Goal: Information Seeking & Learning: Learn about a topic

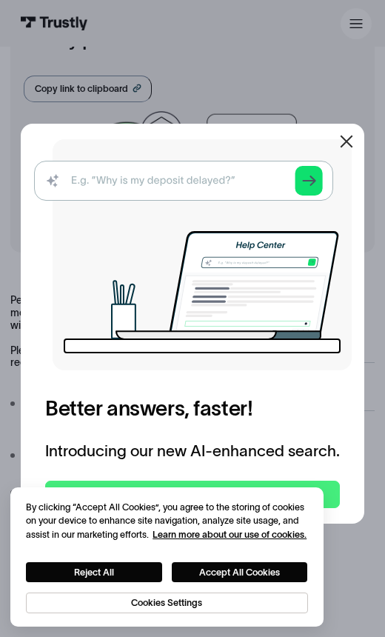
click at [342, 148] on icon at bounding box center [346, 142] width 13 height 13
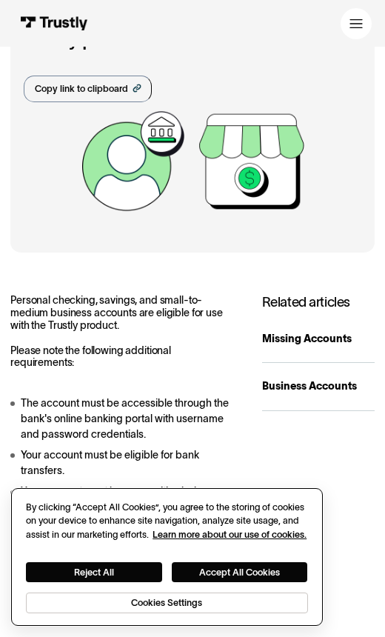
click at [264, 572] on button "Accept All Cookies" at bounding box center [240, 571] width 136 height 19
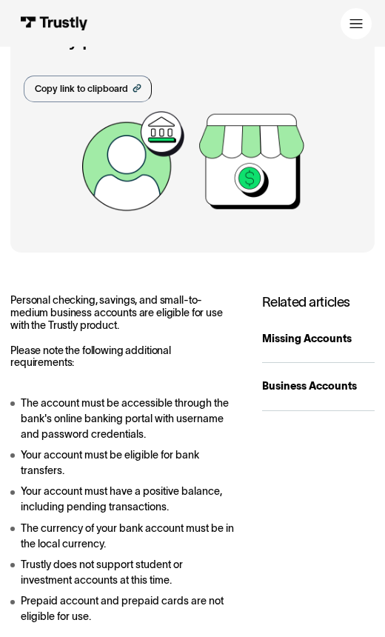
click at [336, 335] on div "Missing Accounts" at bounding box center [318, 339] width 113 height 16
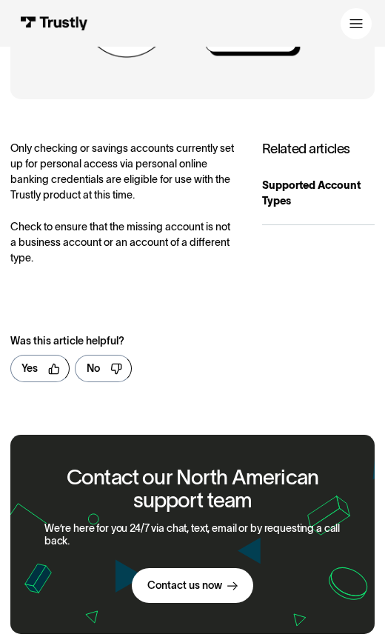
scroll to position [227, 0]
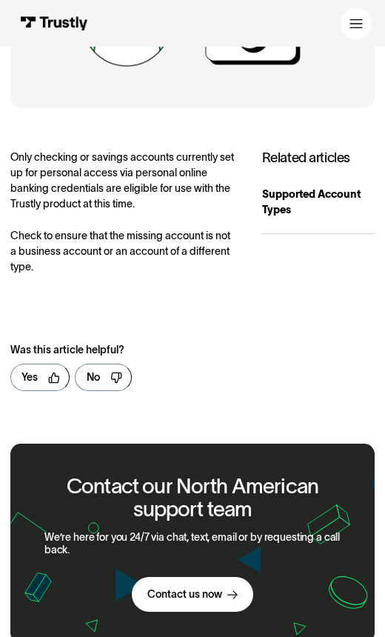
click at [301, 198] on div "Supported Account Types" at bounding box center [318, 202] width 113 height 31
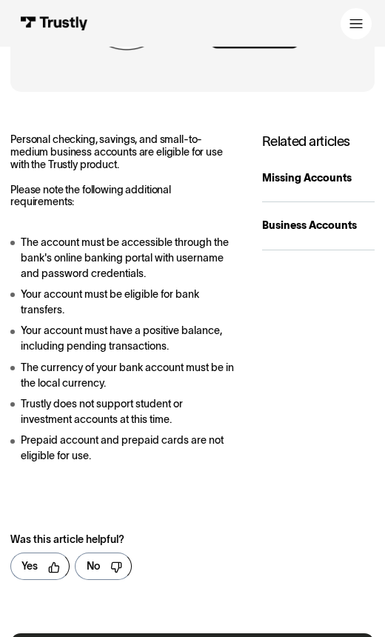
scroll to position [269, 0]
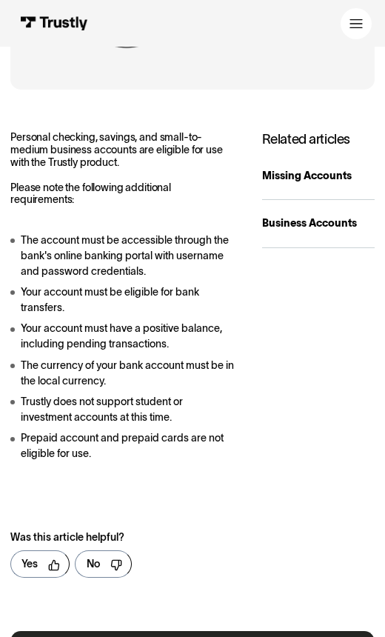
click at [338, 175] on div "Missing Accounts" at bounding box center [318, 176] width 113 height 16
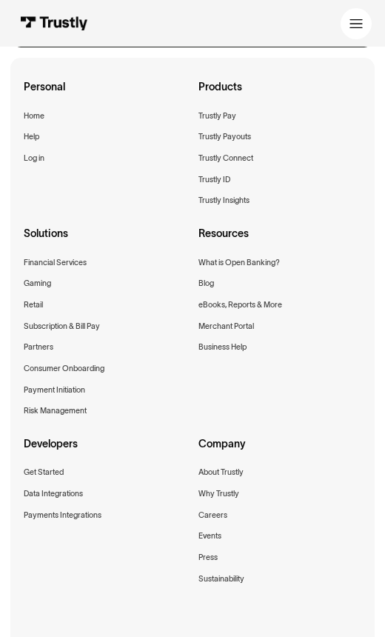
scroll to position [821, 0]
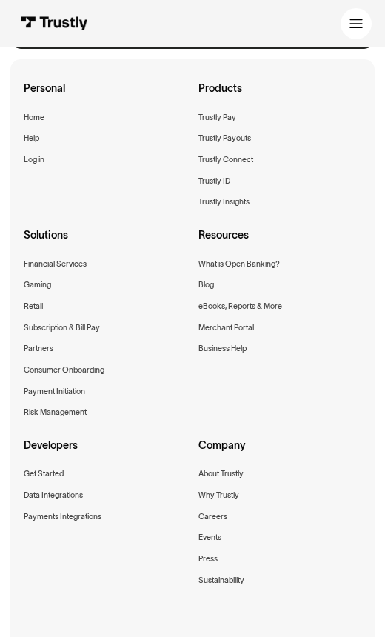
click at [81, 257] on div "Financial Services" at bounding box center [55, 263] width 63 height 13
